Goal: Navigation & Orientation: Understand site structure

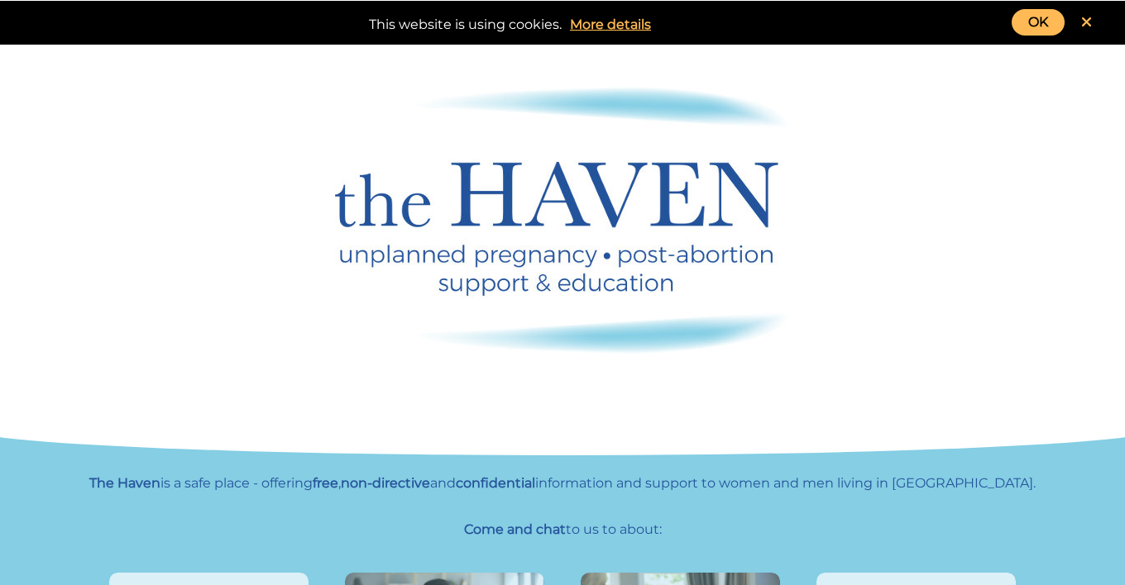
click at [1024, 18] on link "OK" at bounding box center [1037, 22] width 53 height 26
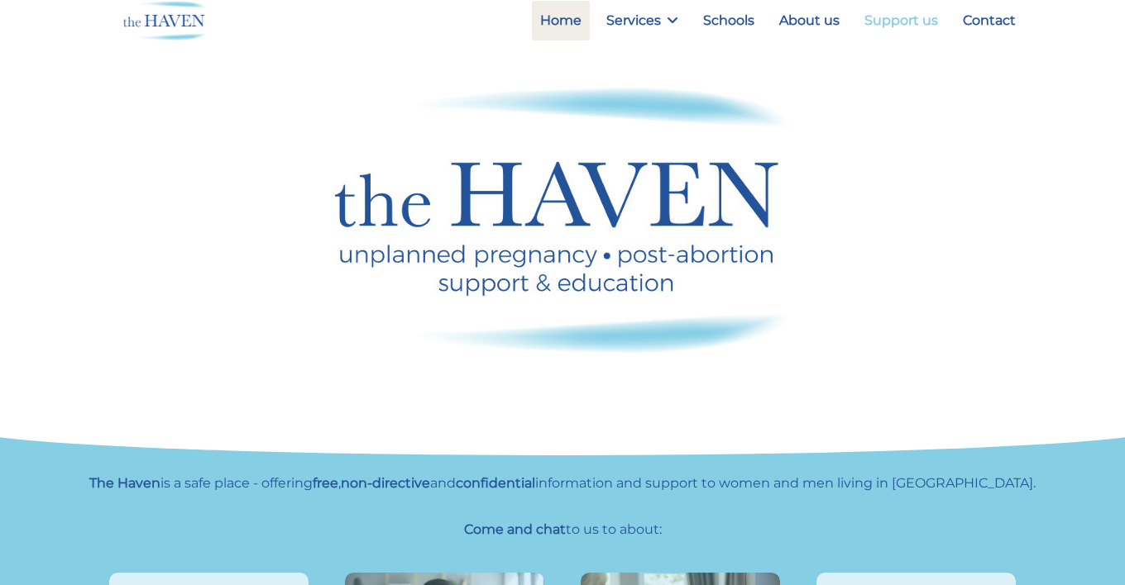
click at [901, 18] on link "Support us" at bounding box center [901, 21] width 90 height 40
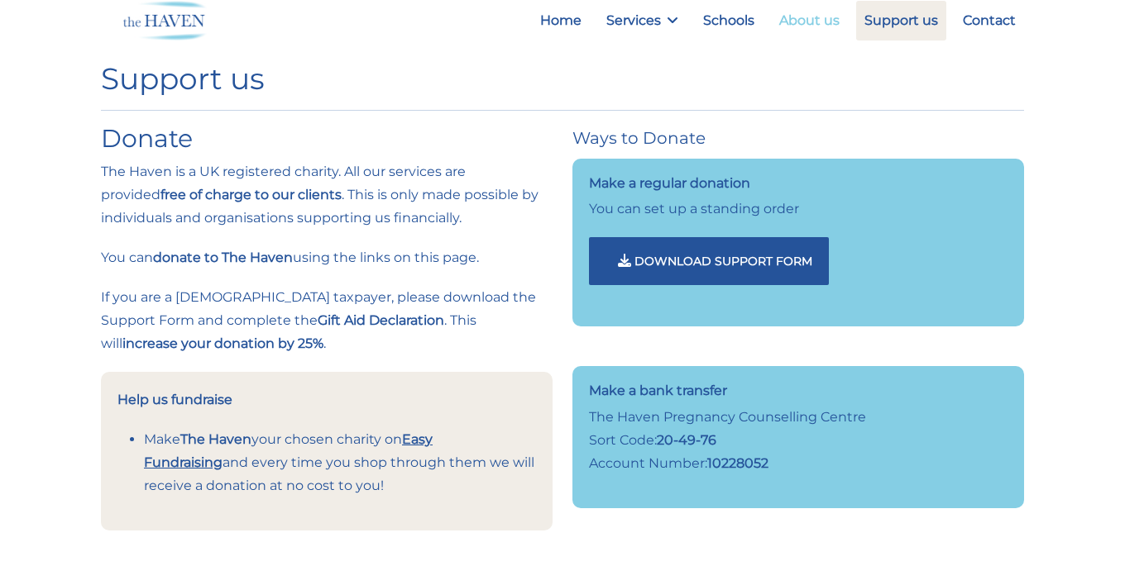
click at [803, 17] on link "About us" at bounding box center [809, 21] width 77 height 40
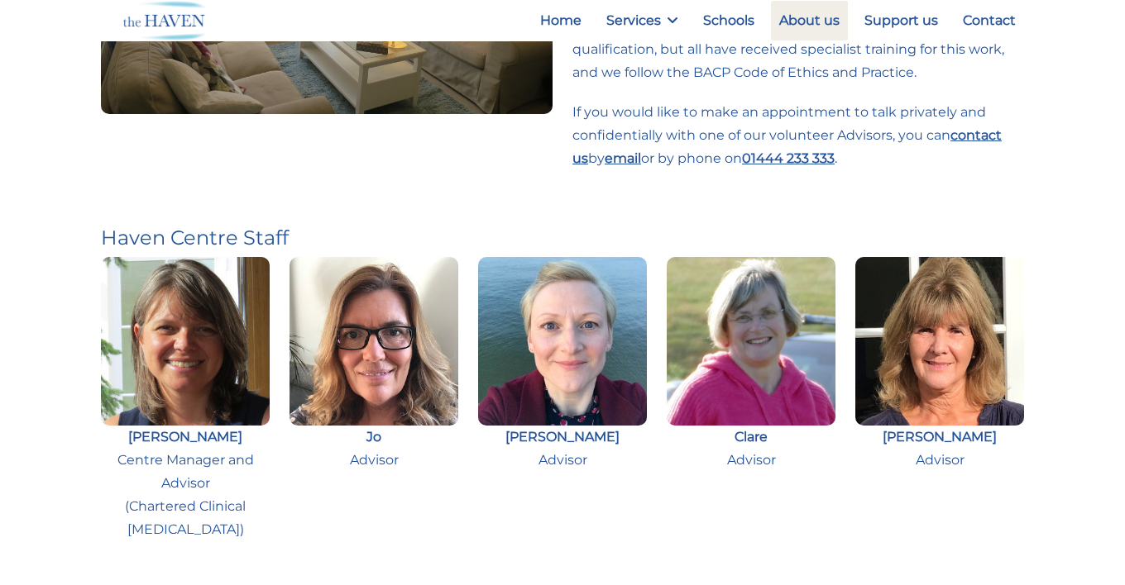
scroll to position [827, 0]
